Goal: Check status: Check status

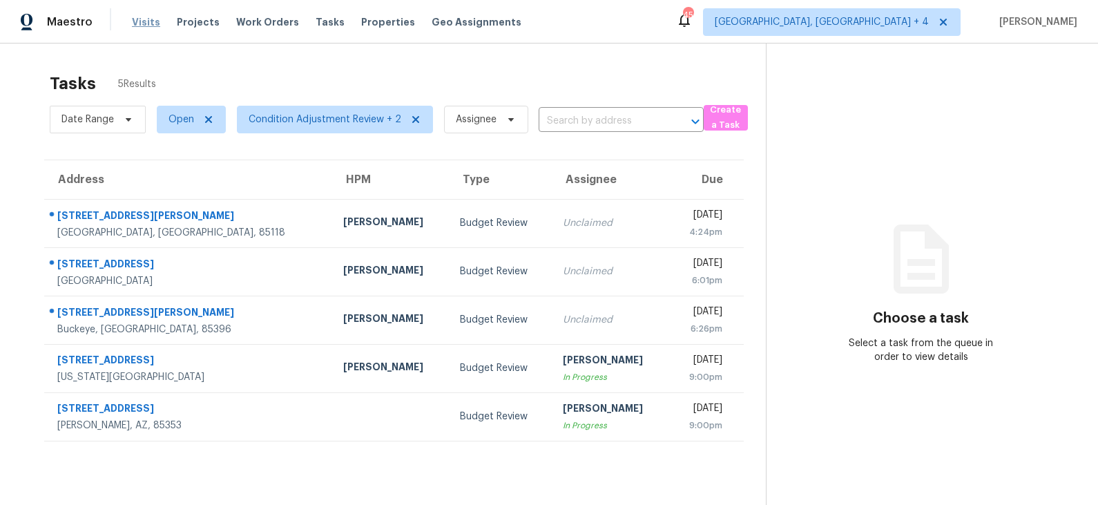
click at [146, 24] on span "Visits" at bounding box center [146, 22] width 28 height 14
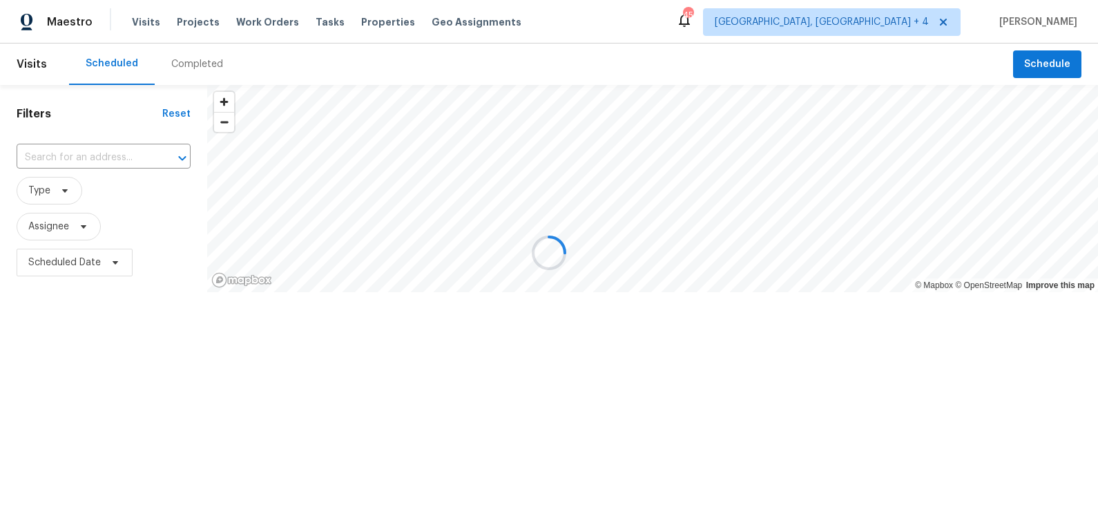
click at [187, 61] on div "Completed" at bounding box center [197, 64] width 52 height 14
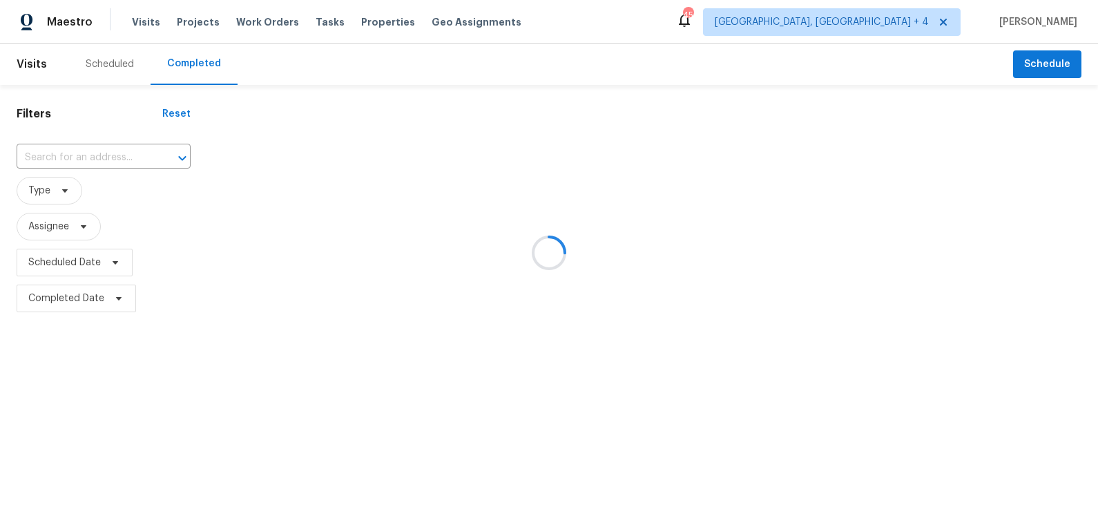
click at [114, 157] on div at bounding box center [549, 252] width 1098 height 505
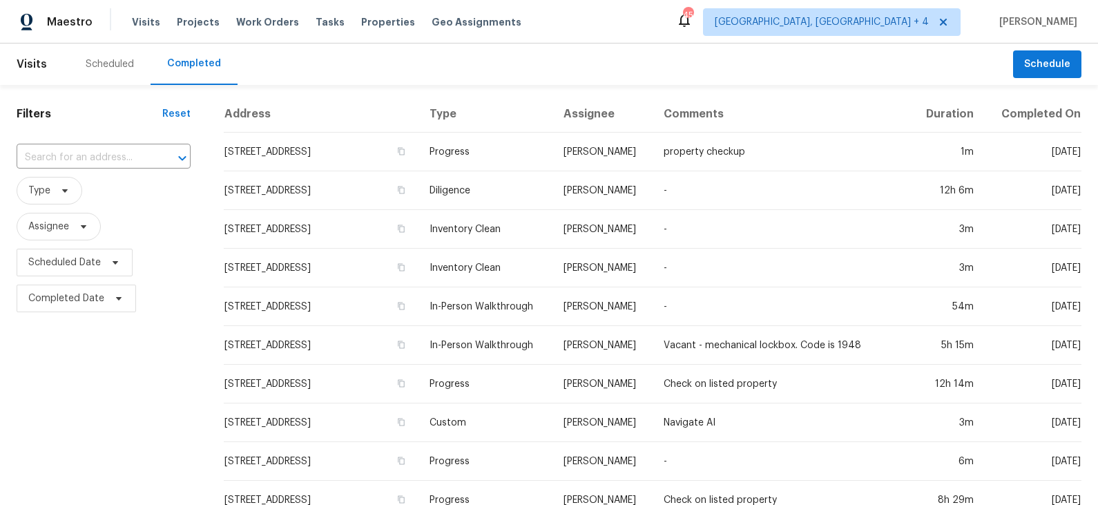
click at [114, 157] on input "text" at bounding box center [84, 157] width 135 height 21
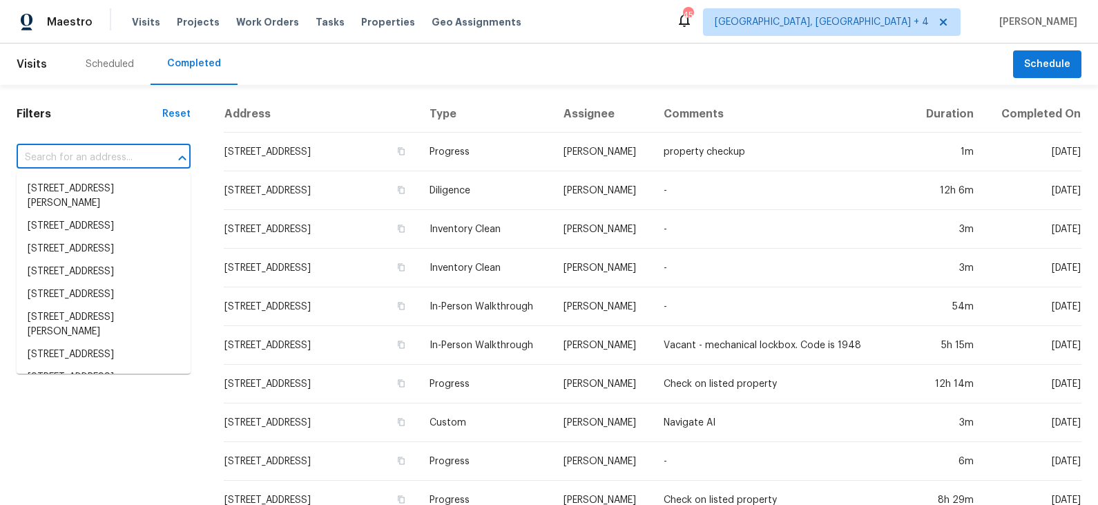
paste input "[STREET_ADDRESS][US_STATE]"
type input "[STREET_ADDRESS][US_STATE]"
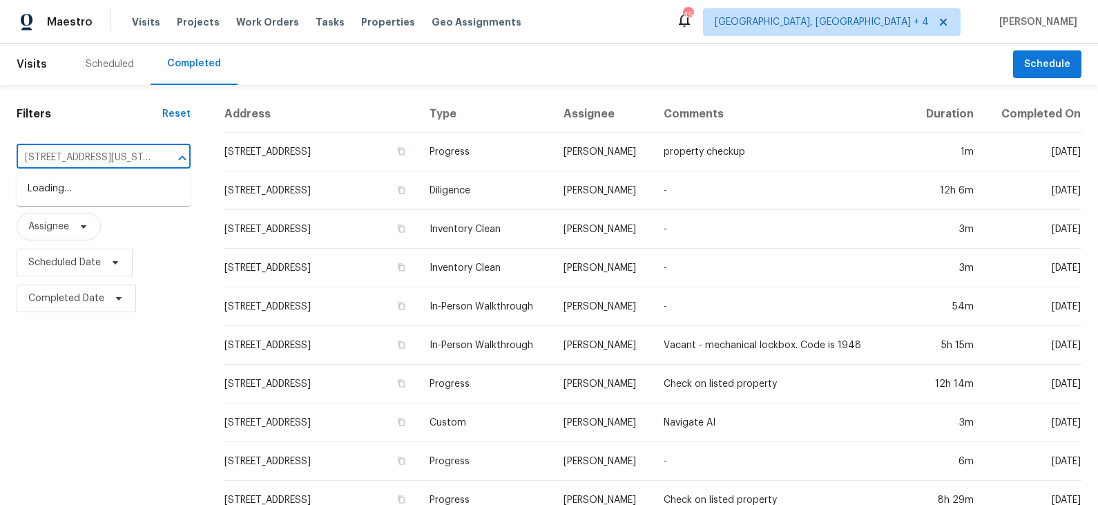
scroll to position [0, 88]
click at [108, 191] on li "[STREET_ADDRESS][US_STATE]" at bounding box center [104, 188] width 174 height 23
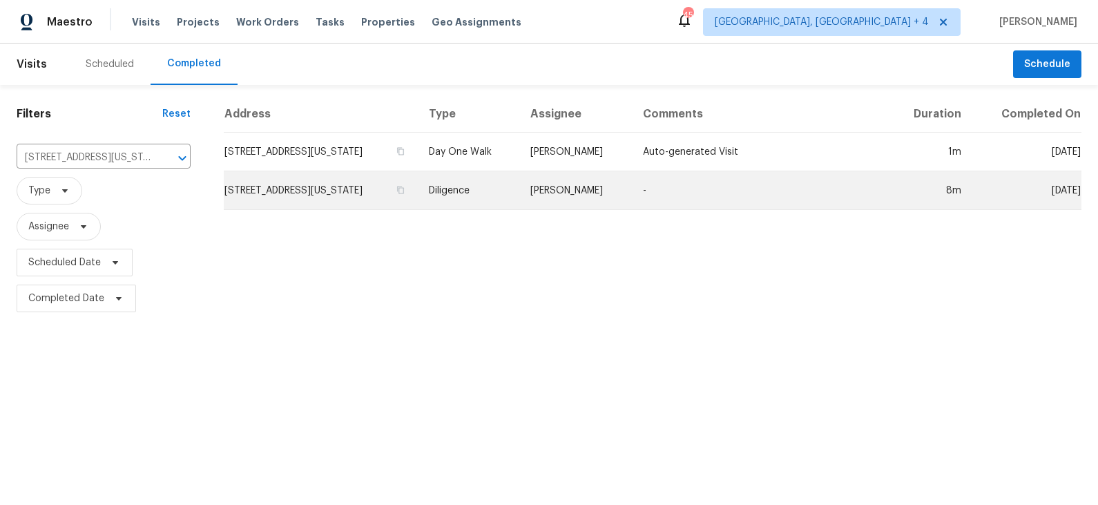
click at [324, 189] on td "[STREET_ADDRESS][US_STATE]" at bounding box center [321, 190] width 194 height 39
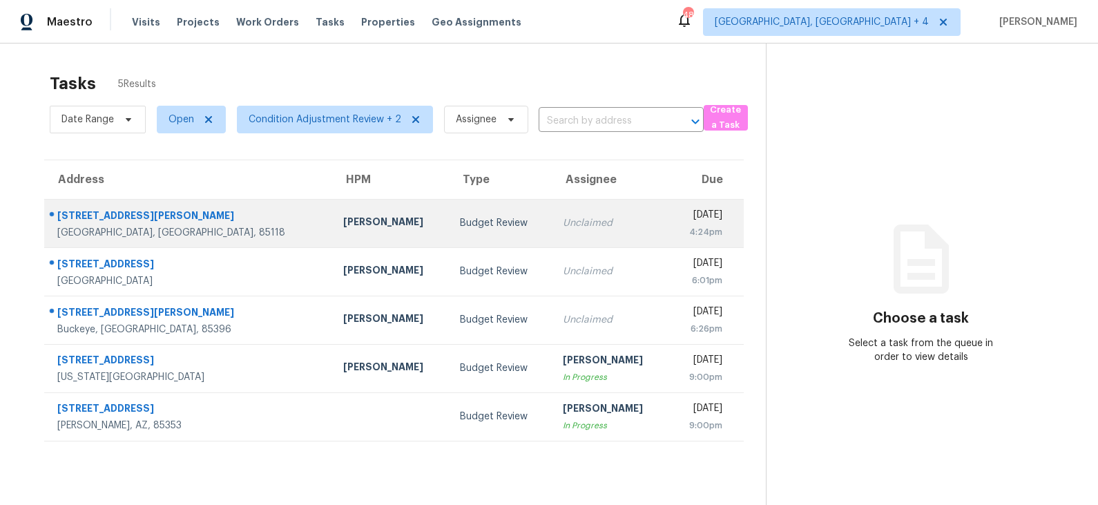
click at [460, 219] on div "Budget Review" at bounding box center [500, 223] width 81 height 14
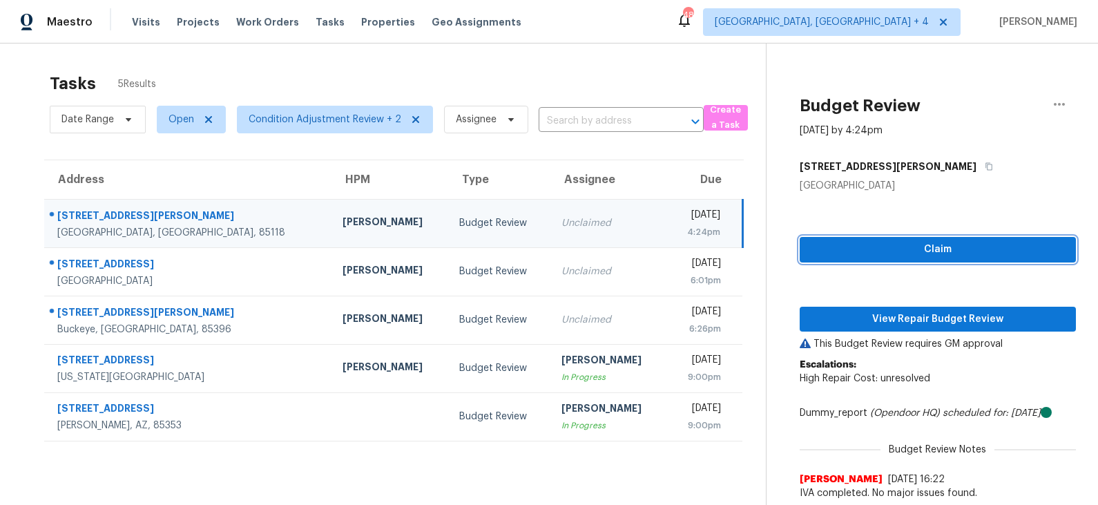
click at [893, 244] on span "Claim" at bounding box center [938, 249] width 254 height 17
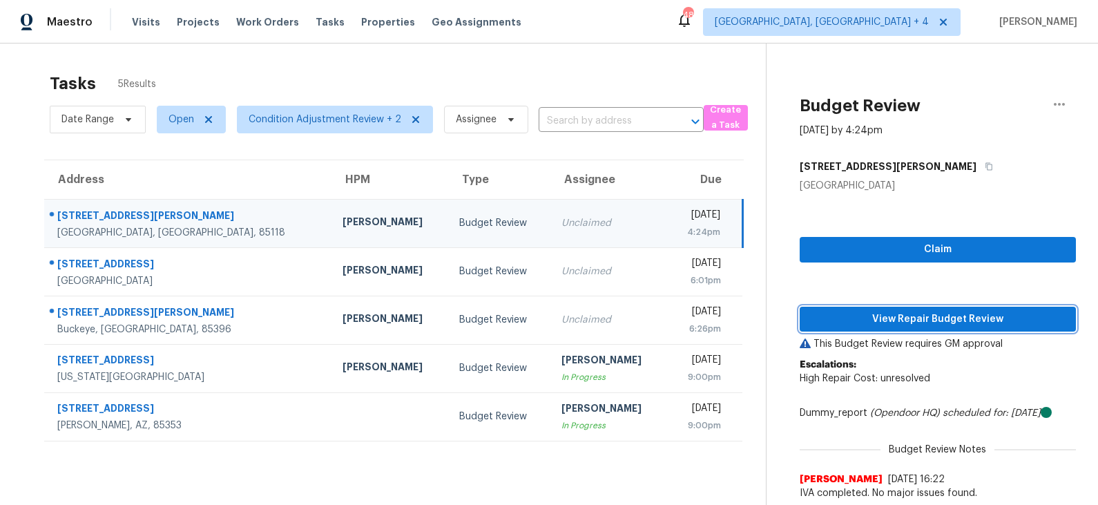
click at [879, 308] on button "View Repair Budget Review" at bounding box center [937, 320] width 276 height 26
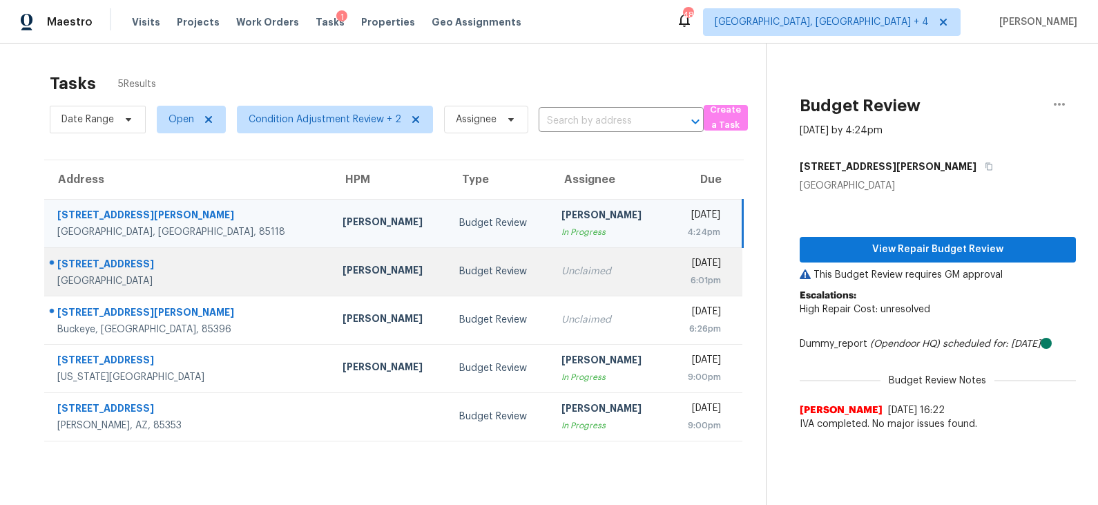
click at [459, 268] on div "Budget Review" at bounding box center [499, 271] width 80 height 14
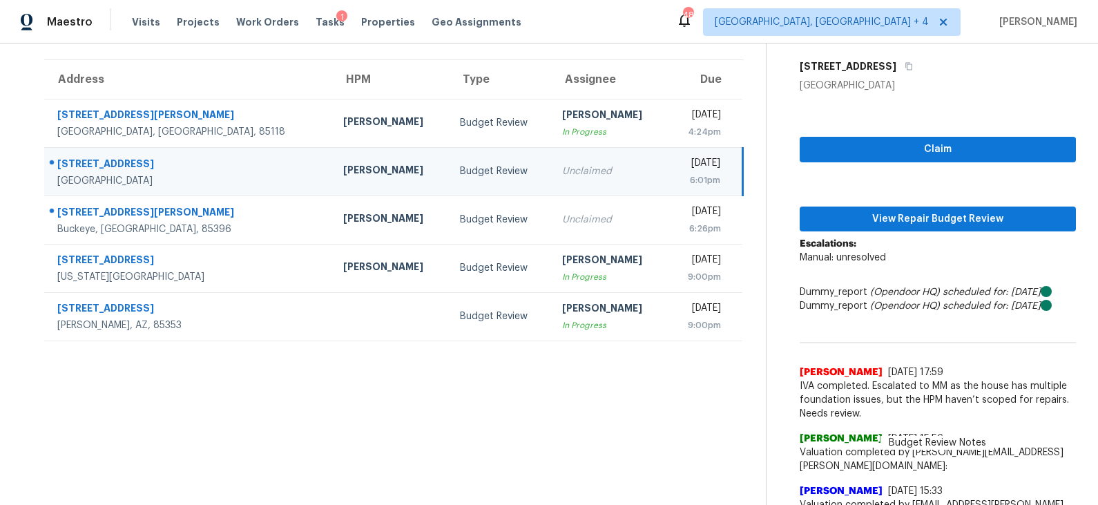
scroll to position [102, 0]
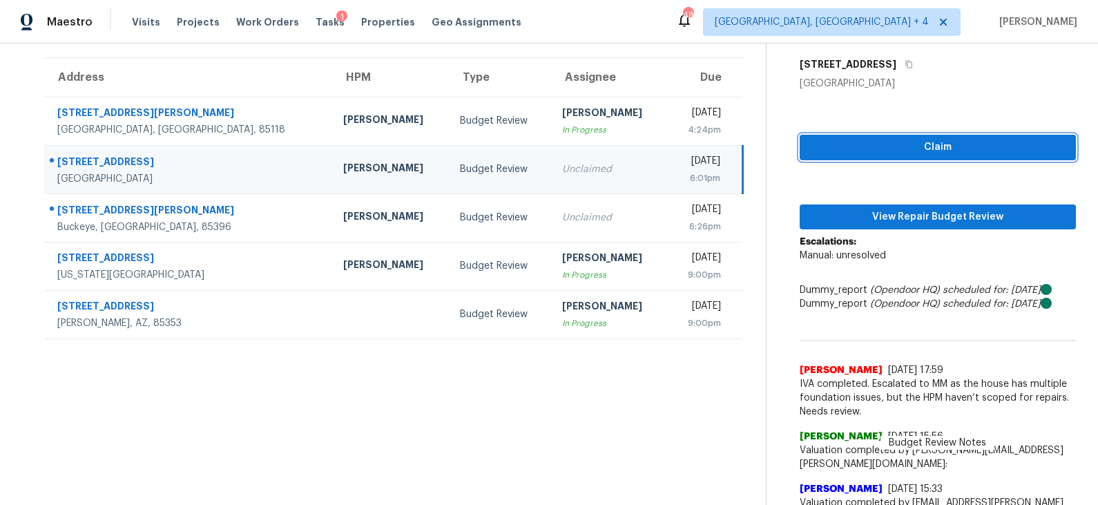
click at [907, 148] on span "Claim" at bounding box center [938, 147] width 254 height 17
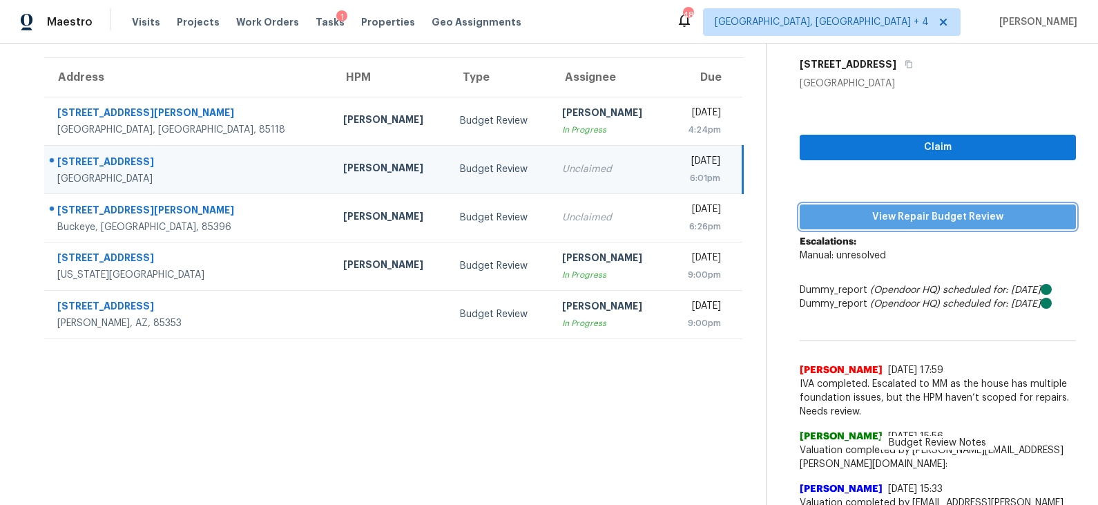
click at [884, 215] on span "View Repair Budget Review" at bounding box center [938, 217] width 254 height 17
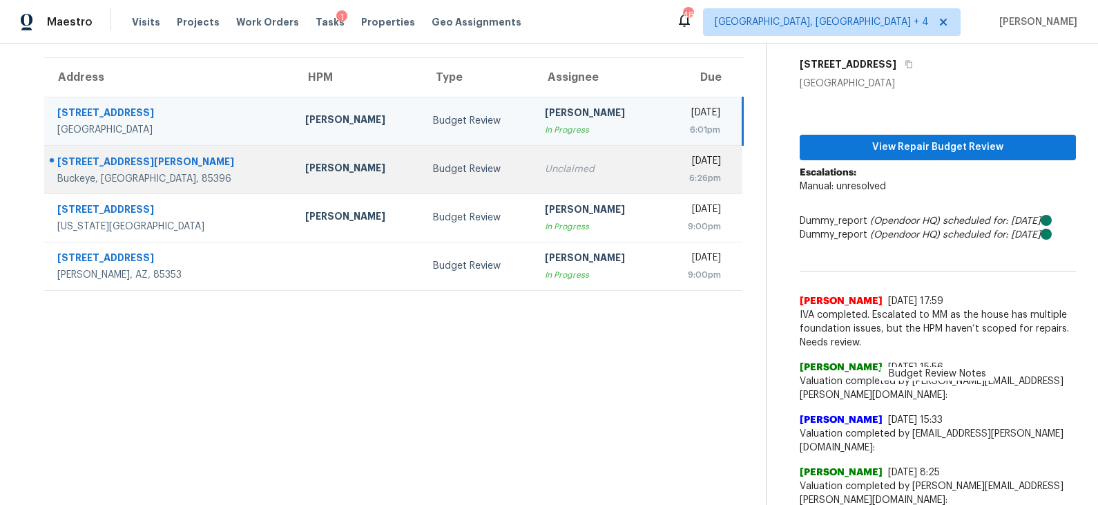
click at [433, 164] on div "Budget Review" at bounding box center [478, 169] width 90 height 14
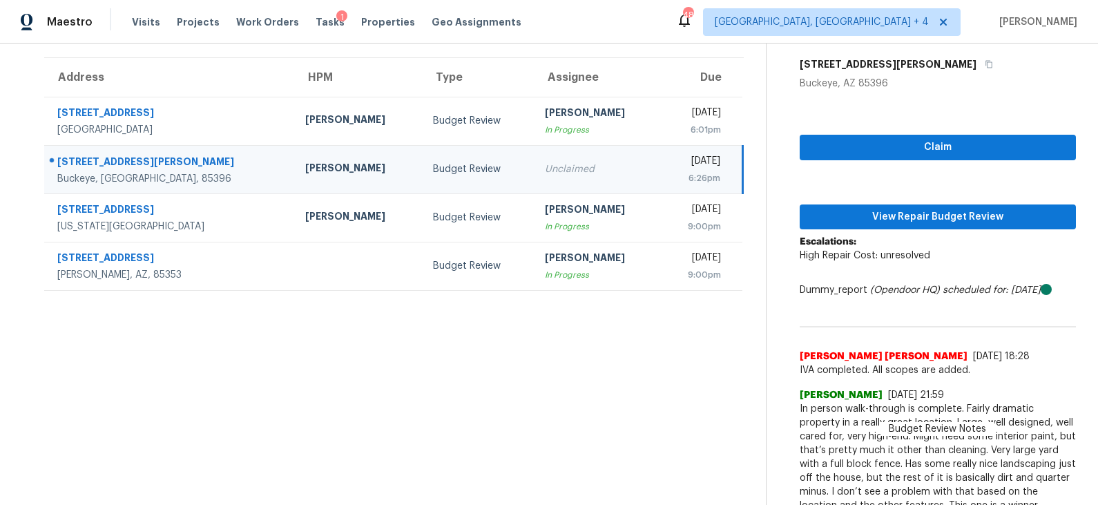
scroll to position [116, 0]
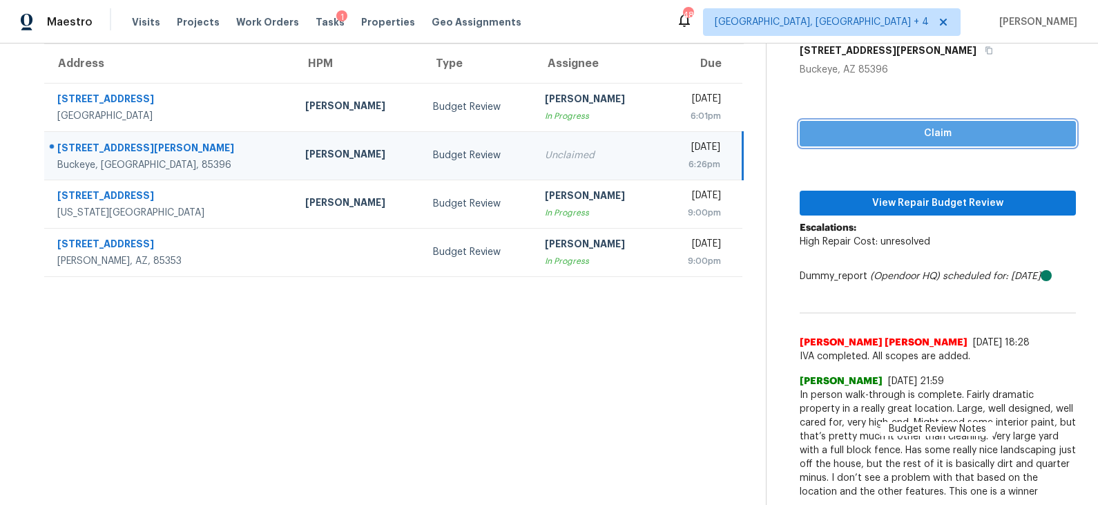
click at [927, 138] on span "Claim" at bounding box center [938, 133] width 254 height 17
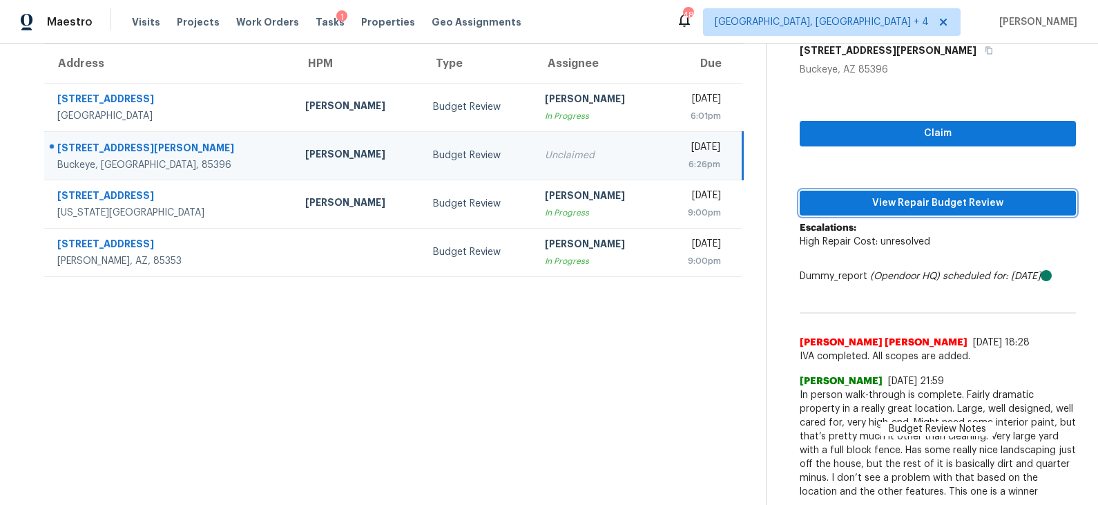
click at [911, 206] on span "View Repair Budget Review" at bounding box center [938, 203] width 254 height 17
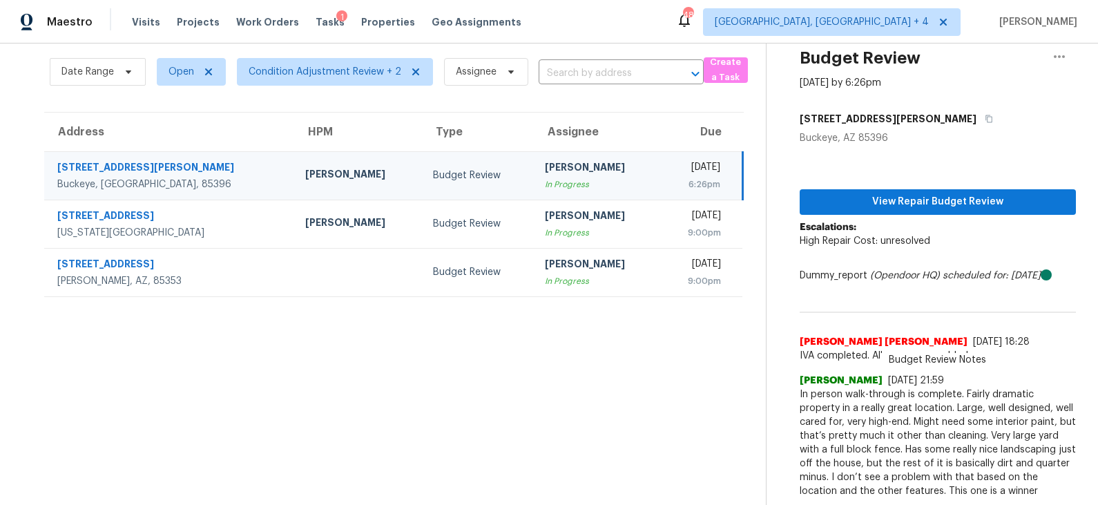
scroll to position [47, 0]
